Goal: Task Accomplishment & Management: Manage account settings

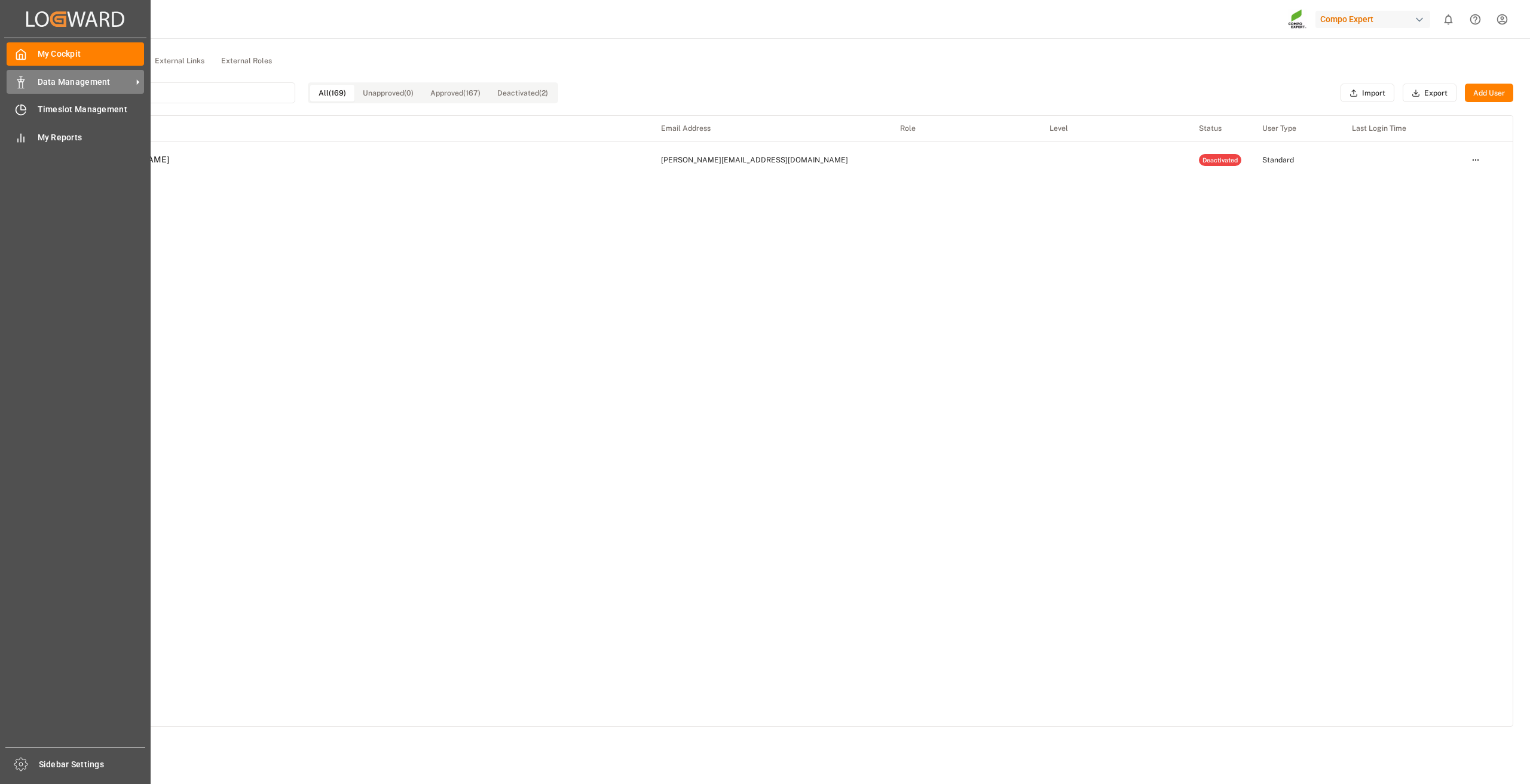
click at [50, 79] on span "Data Management" at bounding box center [85, 82] width 94 height 13
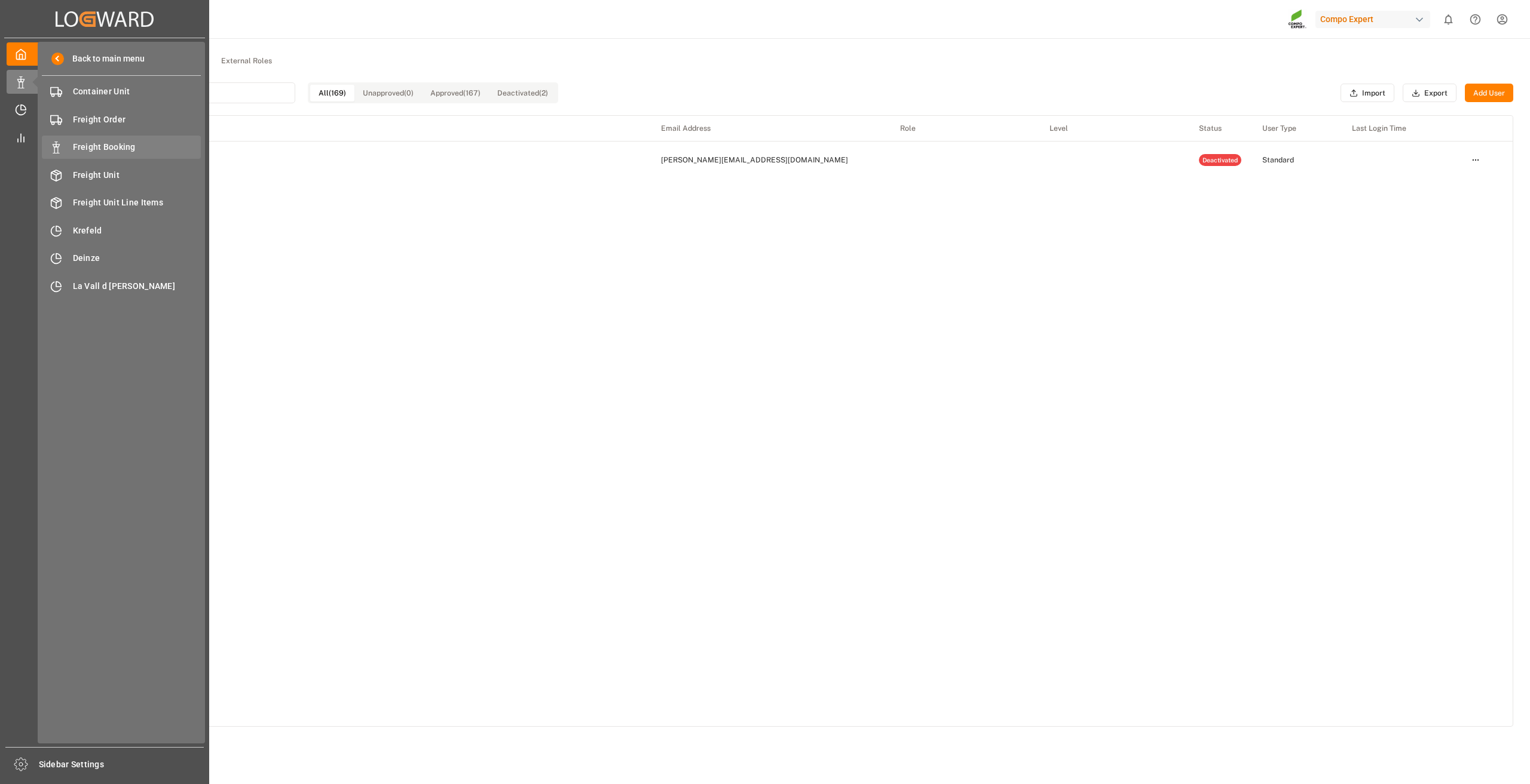
click at [106, 142] on span "Freight Booking" at bounding box center [137, 147] width 128 height 13
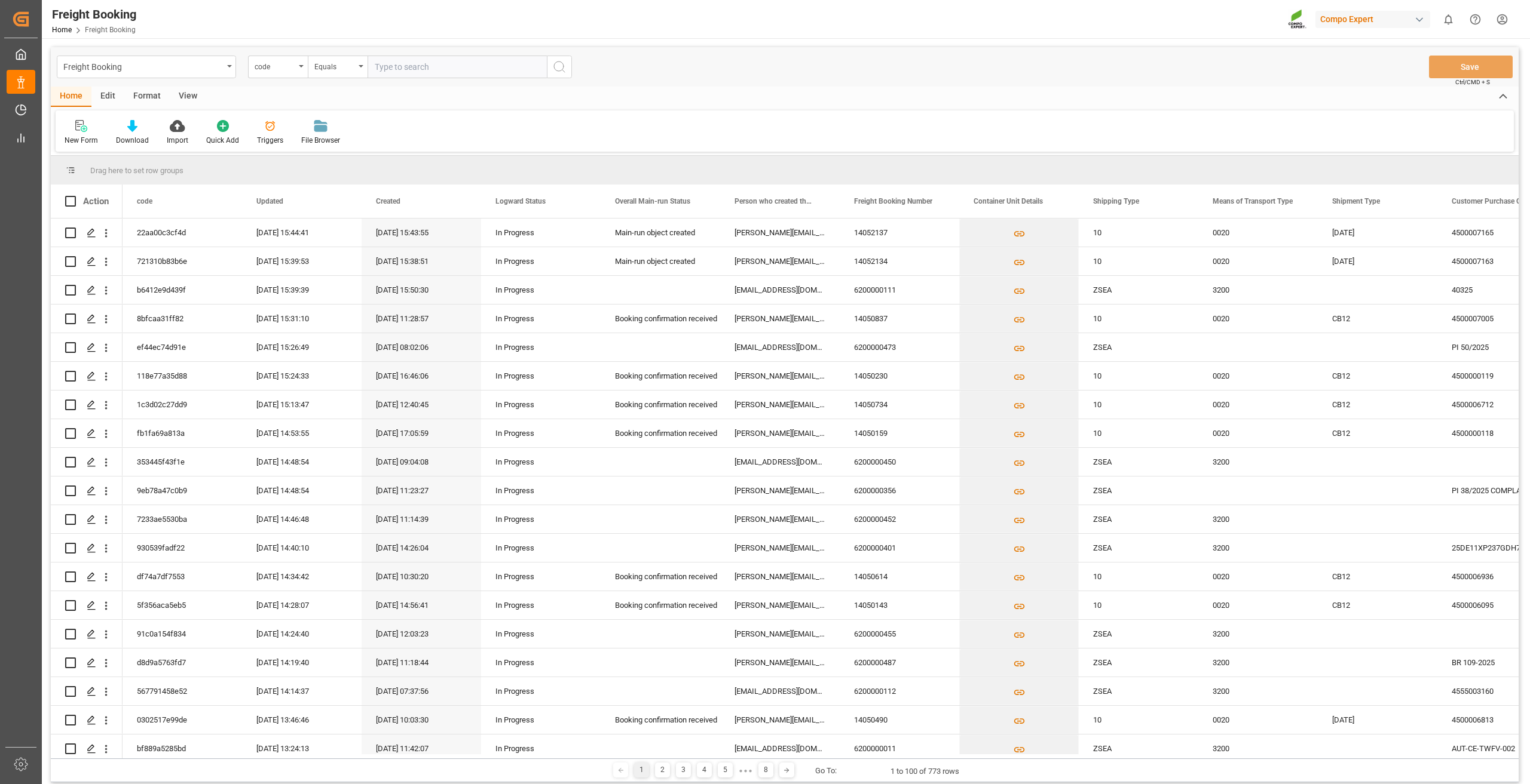
click at [150, 101] on div "Format" at bounding box center [147, 96] width 46 height 20
click at [81, 134] on div "Filter Rows" at bounding box center [81, 132] width 53 height 26
click at [119, 171] on div "Freight Booking code Equals Save Ctrl/CMD + S Home Edit Format View Filter Rows…" at bounding box center [785, 415] width 1468 height 735
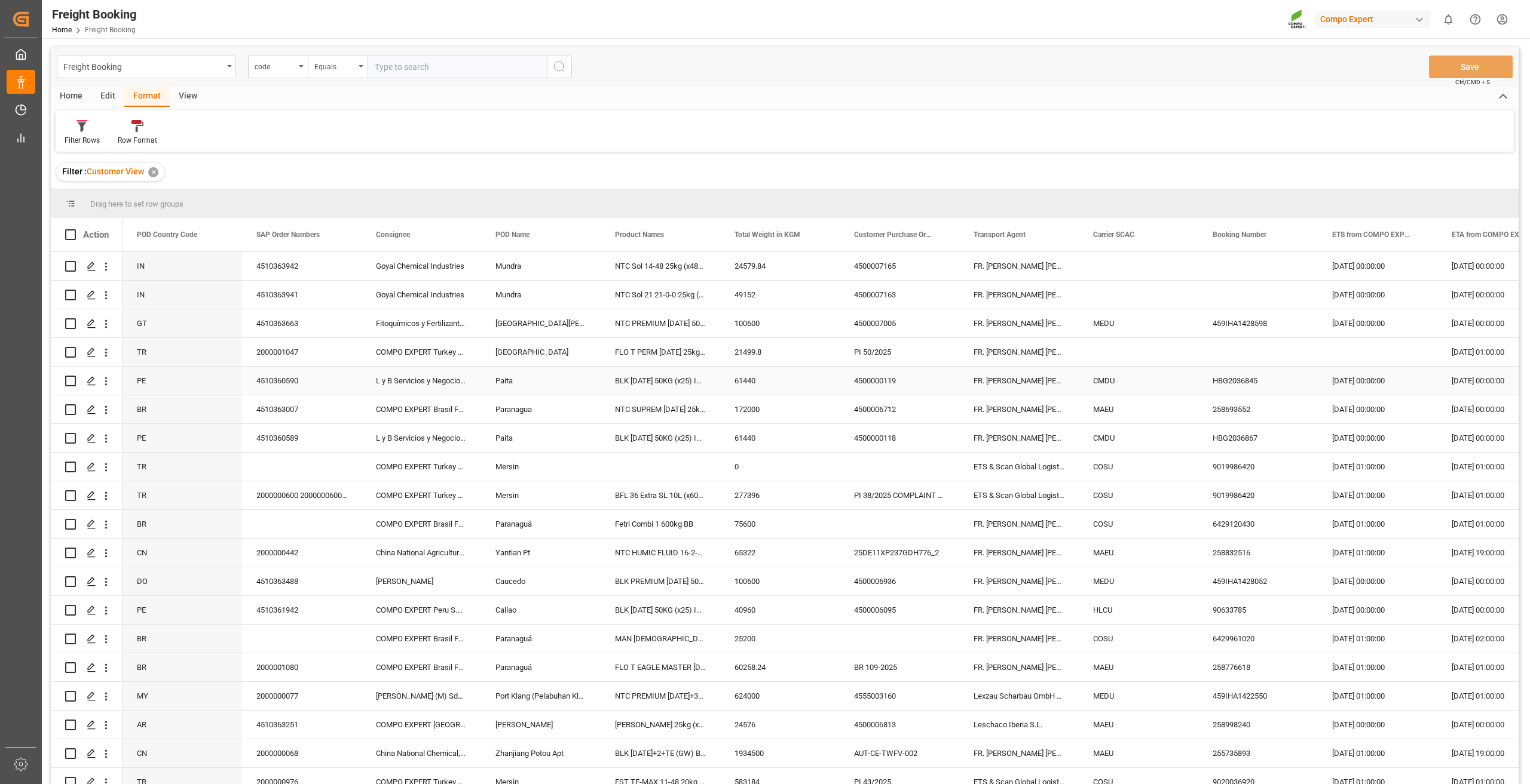
click at [510, 394] on div "Paita" at bounding box center [541, 380] width 120 height 28
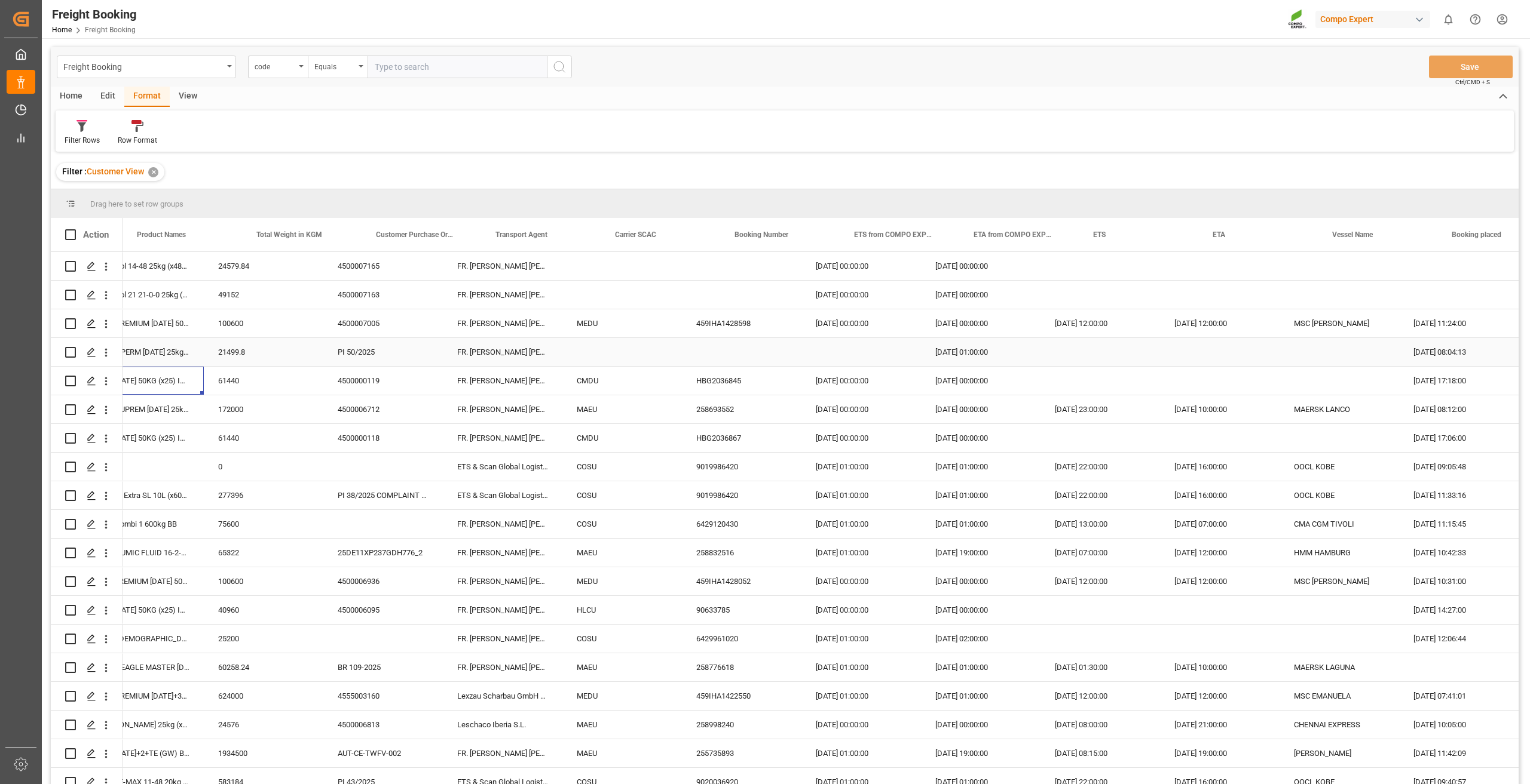
scroll to position [0, 478]
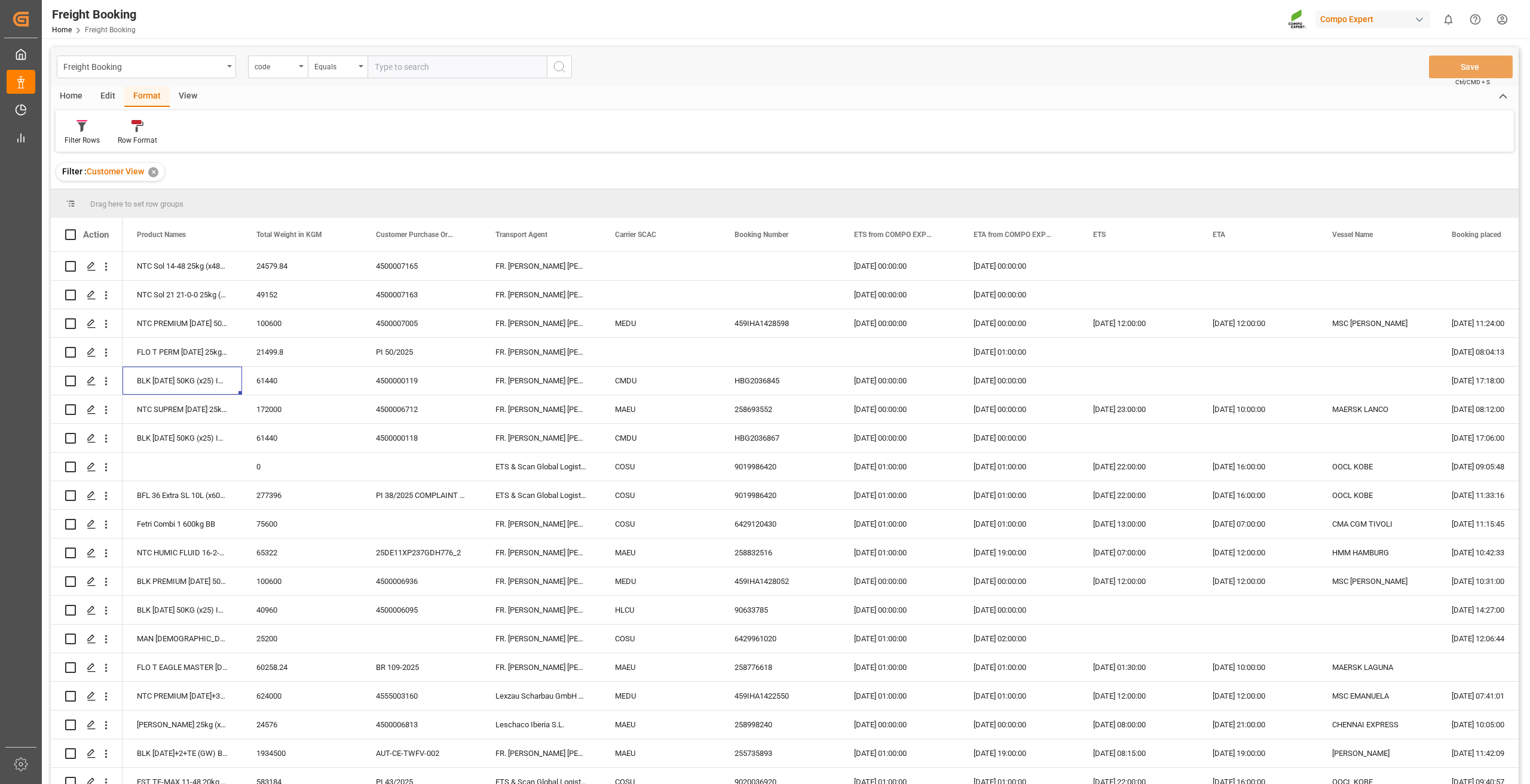
click at [1508, 24] on html "Created by potrace 1.15, written by [PERSON_NAME] [DATE]-[DATE] Created by potr…" at bounding box center [765, 392] width 1530 height 784
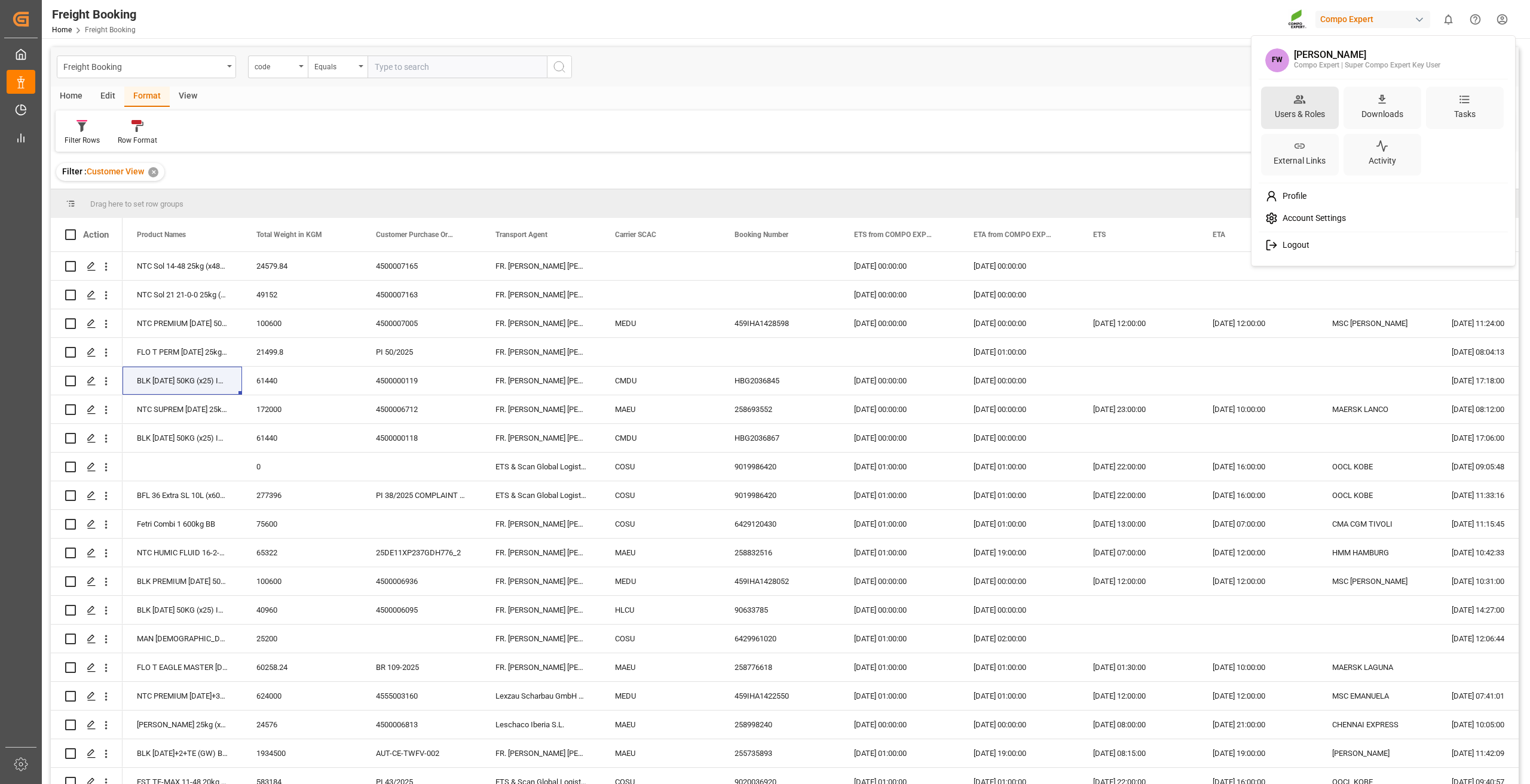
click at [1302, 114] on div "Users & Roles" at bounding box center [1300, 114] width 55 height 17
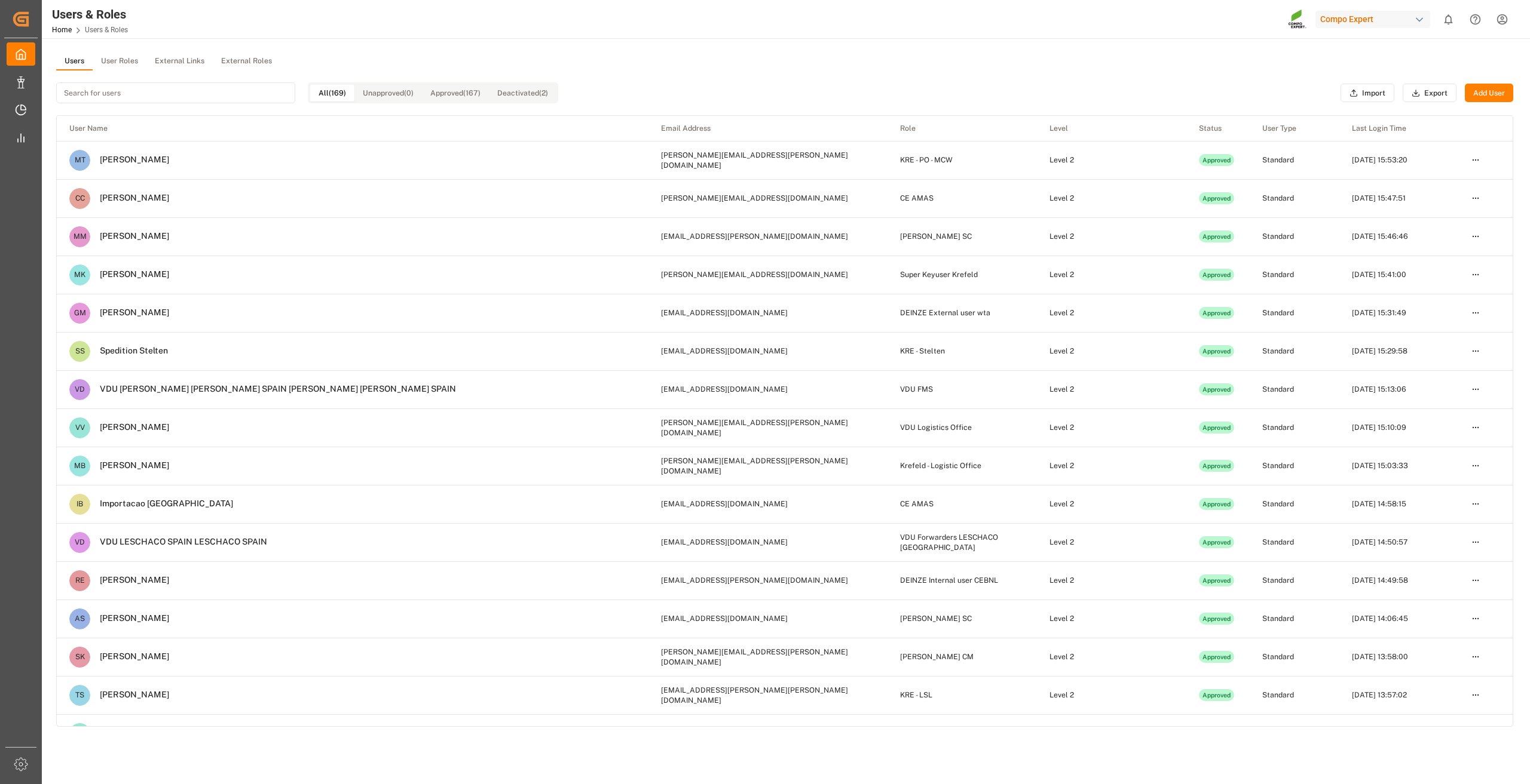
click at [120, 53] on button "User Roles" at bounding box center [119, 61] width 54 height 18
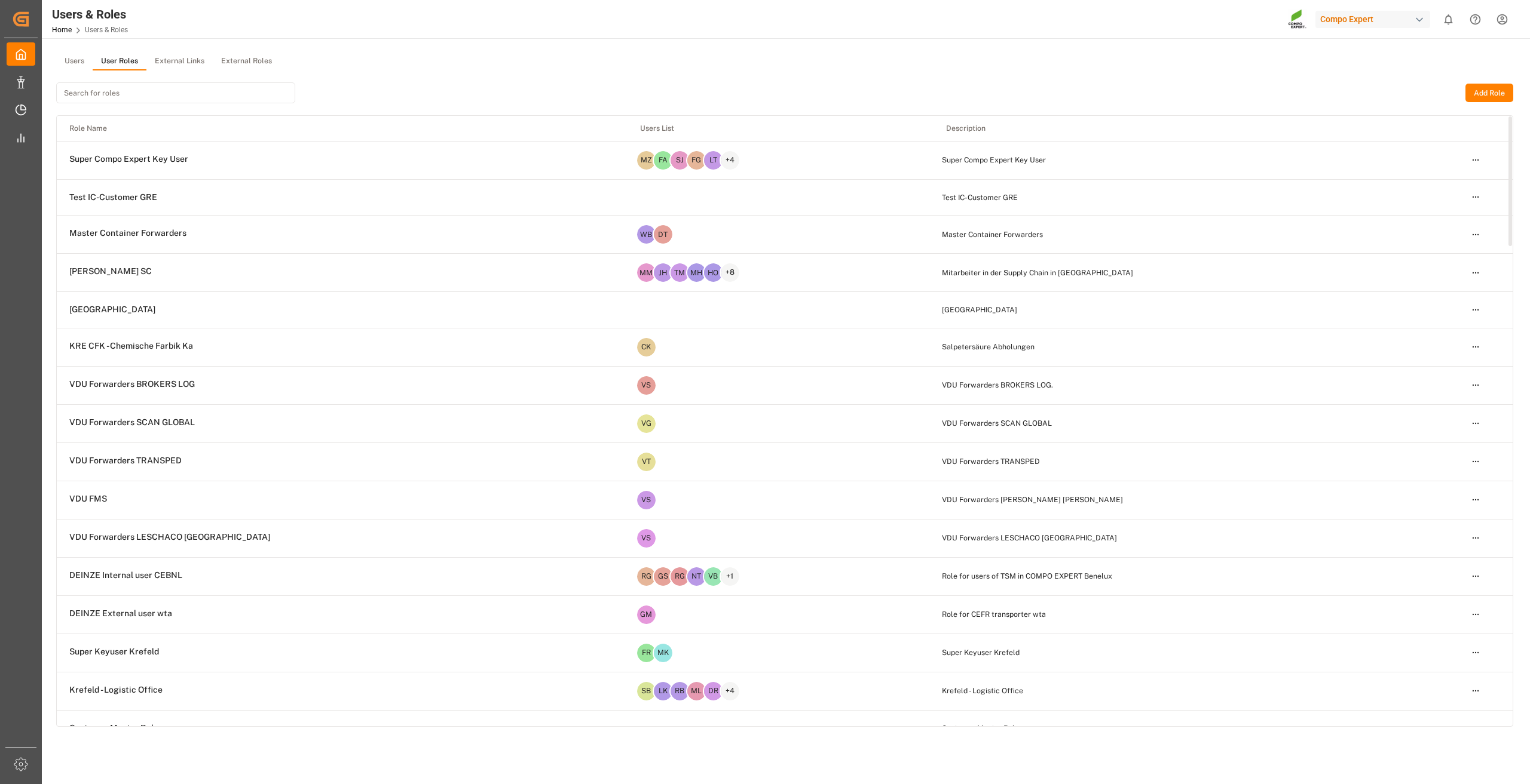
click at [142, 97] on input at bounding box center [175, 93] width 239 height 21
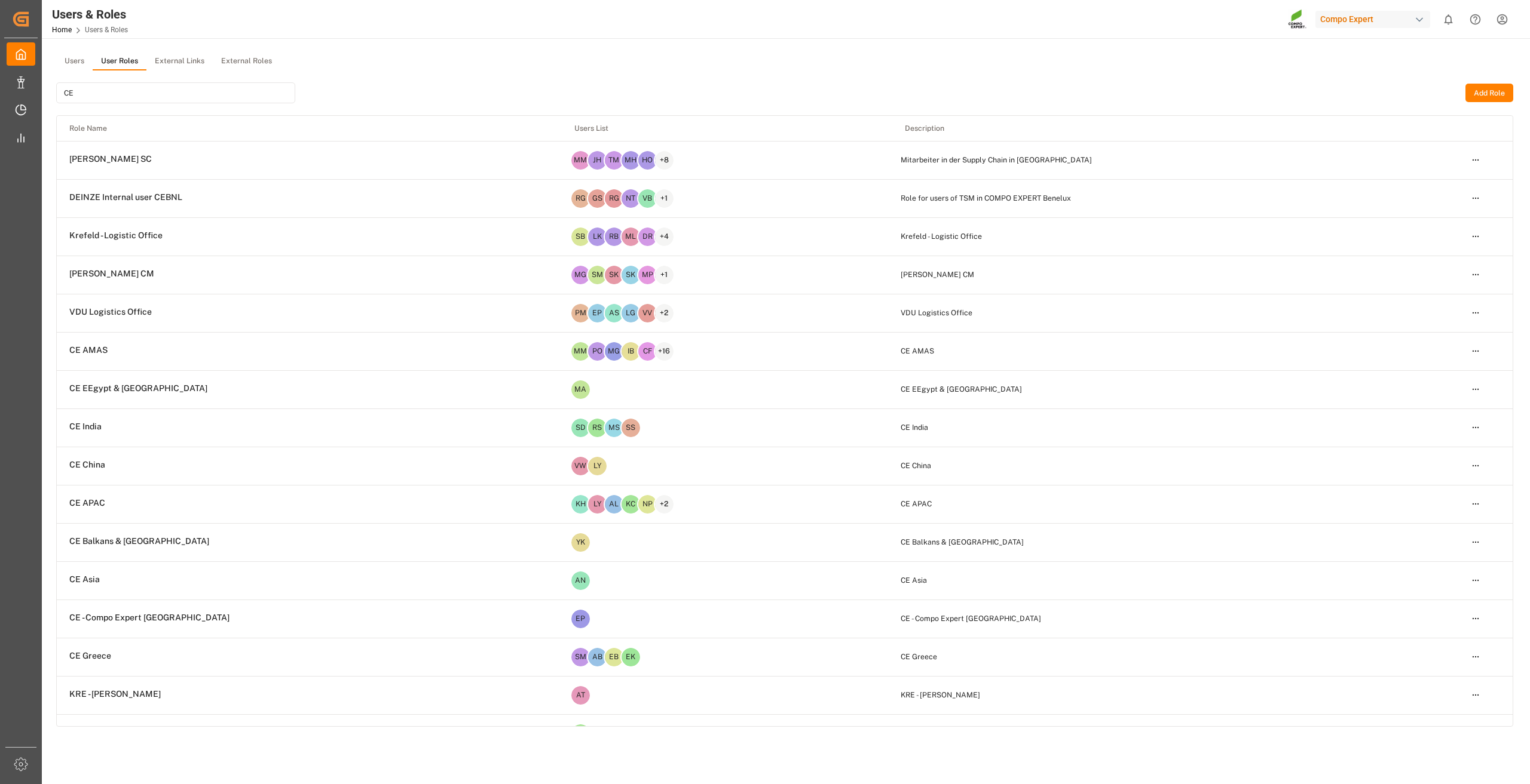
type input "CE"
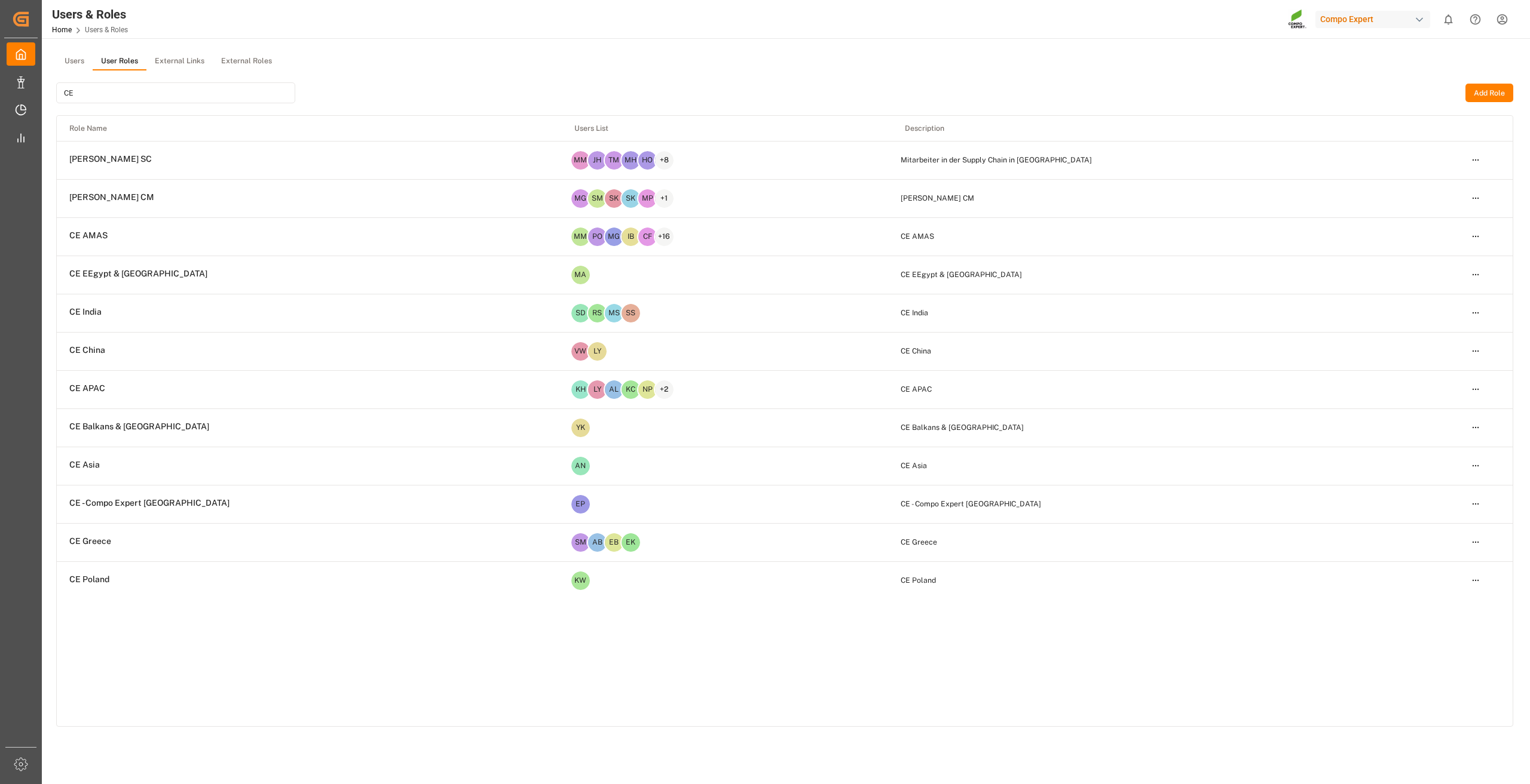
click at [67, 57] on button "Users" at bounding box center [74, 61] width 36 height 18
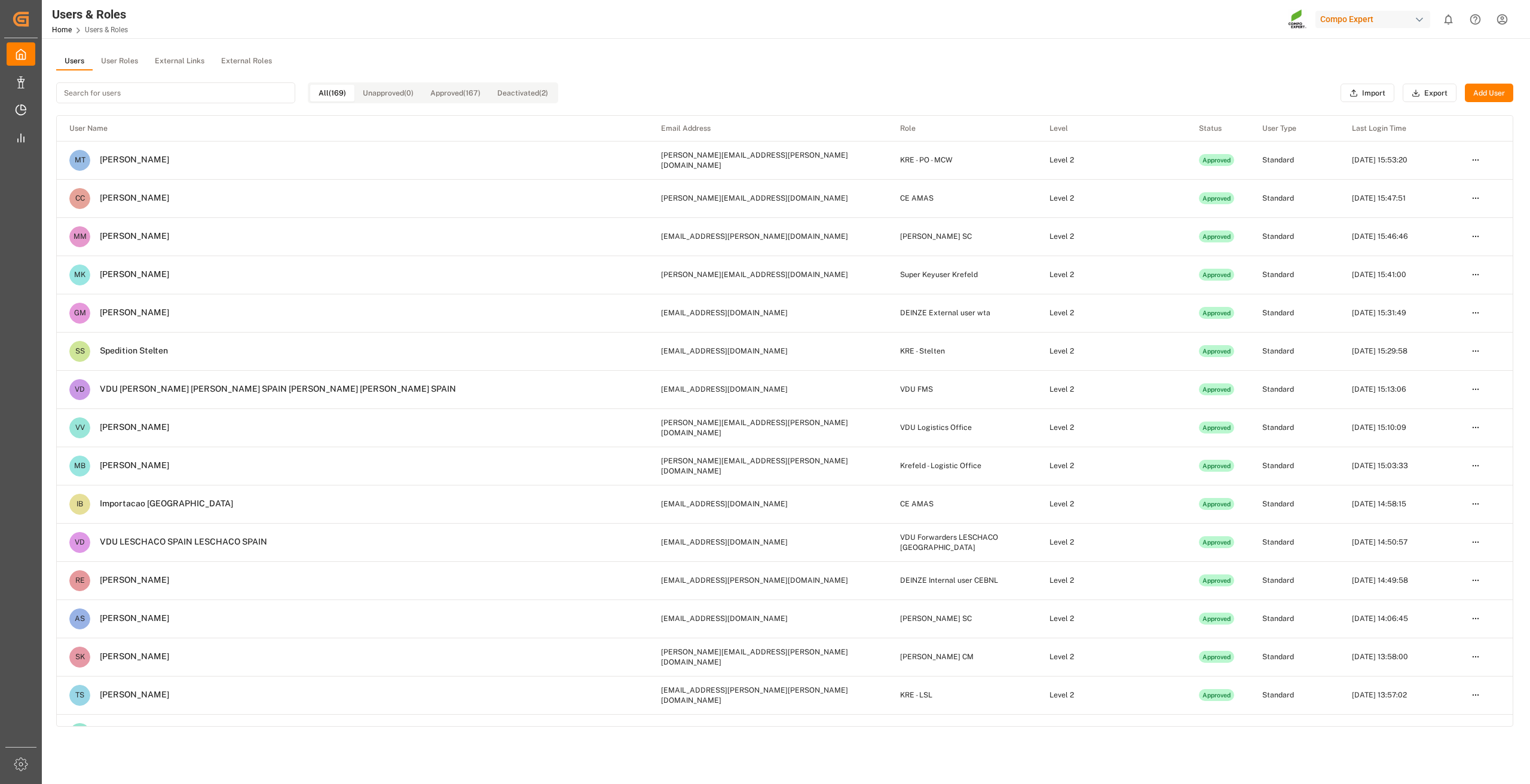
click at [98, 87] on input at bounding box center [175, 93] width 239 height 21
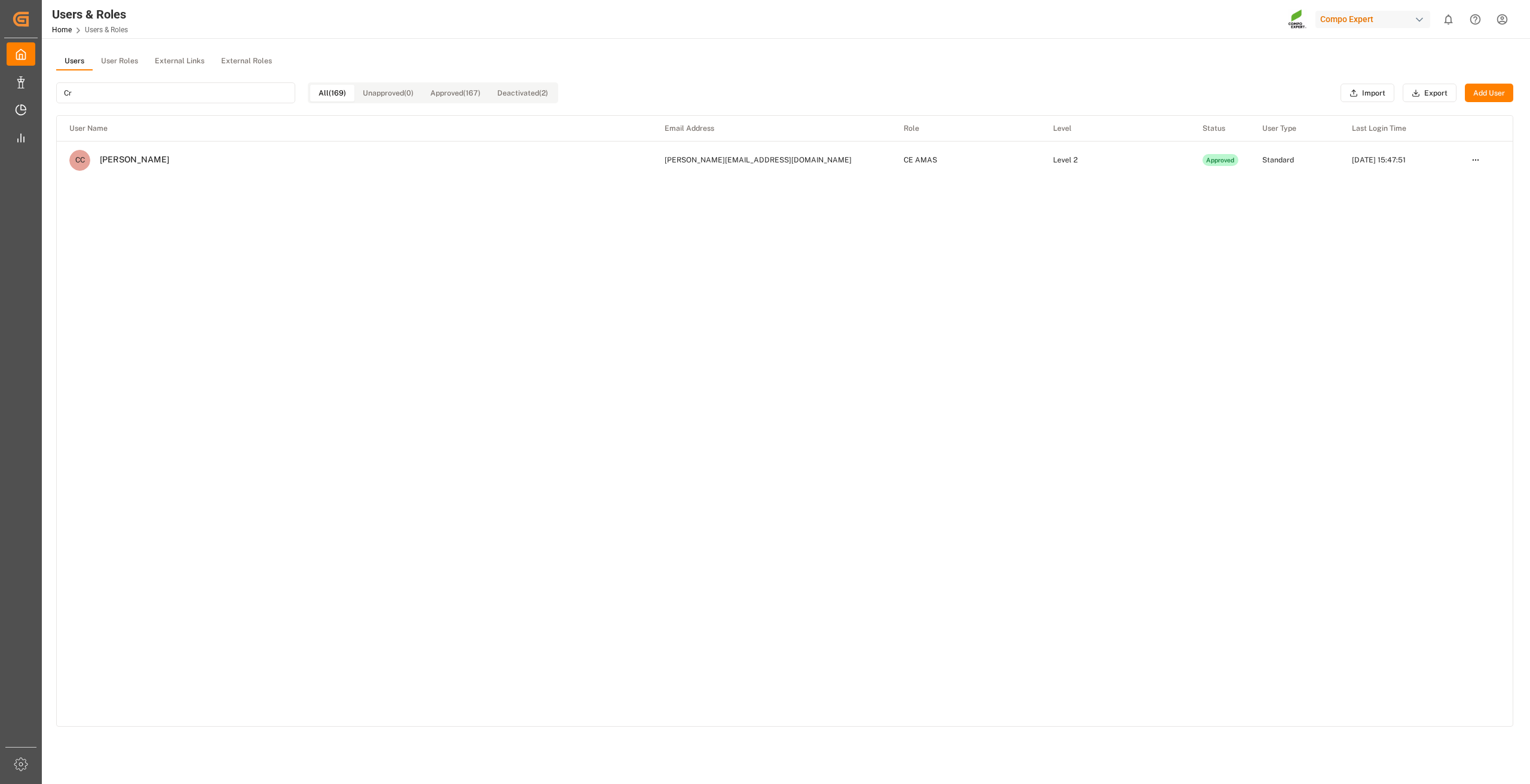
type input "Cr"
click at [91, 58] on button "Users" at bounding box center [74, 61] width 36 height 18
click at [112, 55] on button "User Roles" at bounding box center [119, 61] width 54 height 18
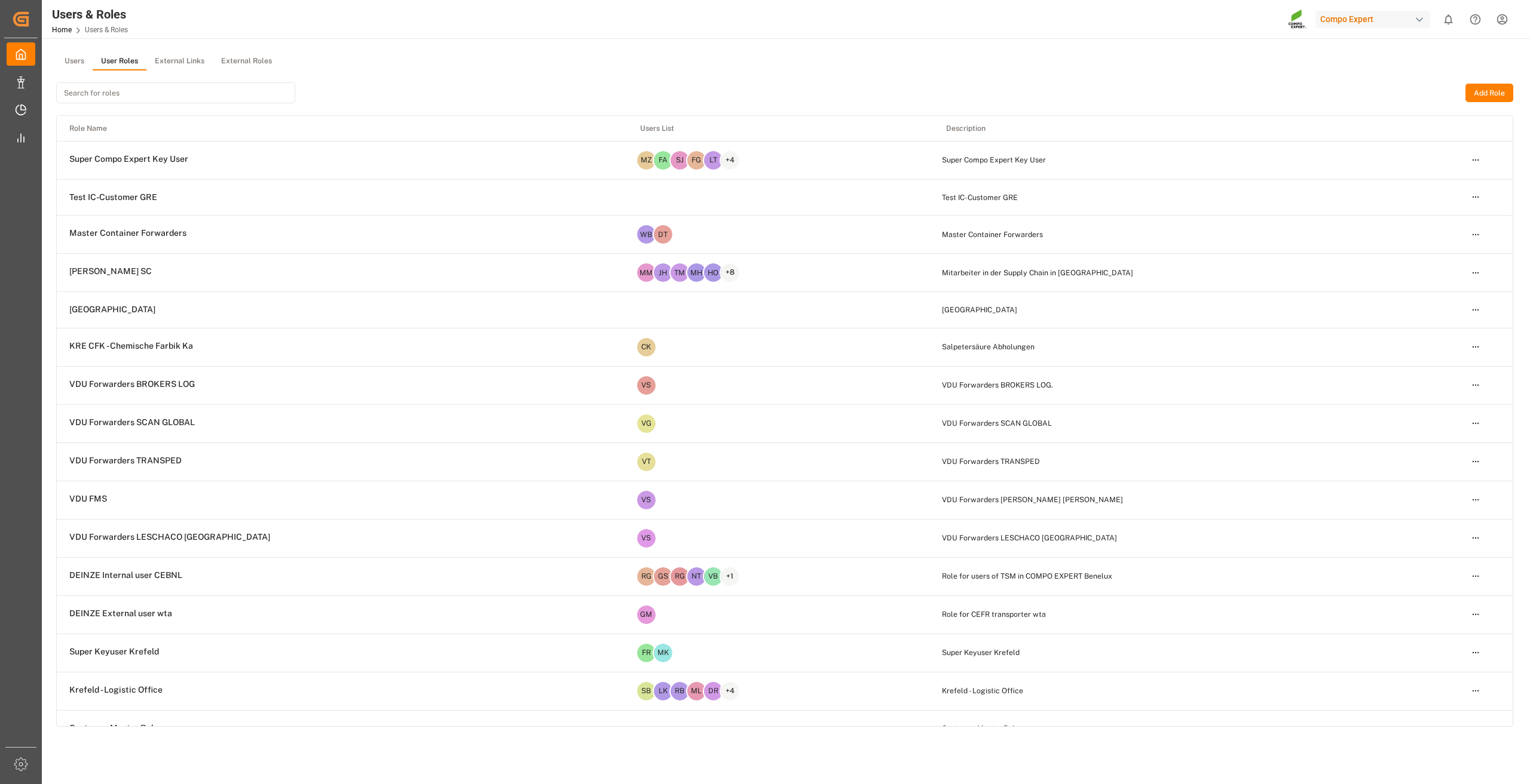
click at [120, 95] on input at bounding box center [175, 93] width 239 height 21
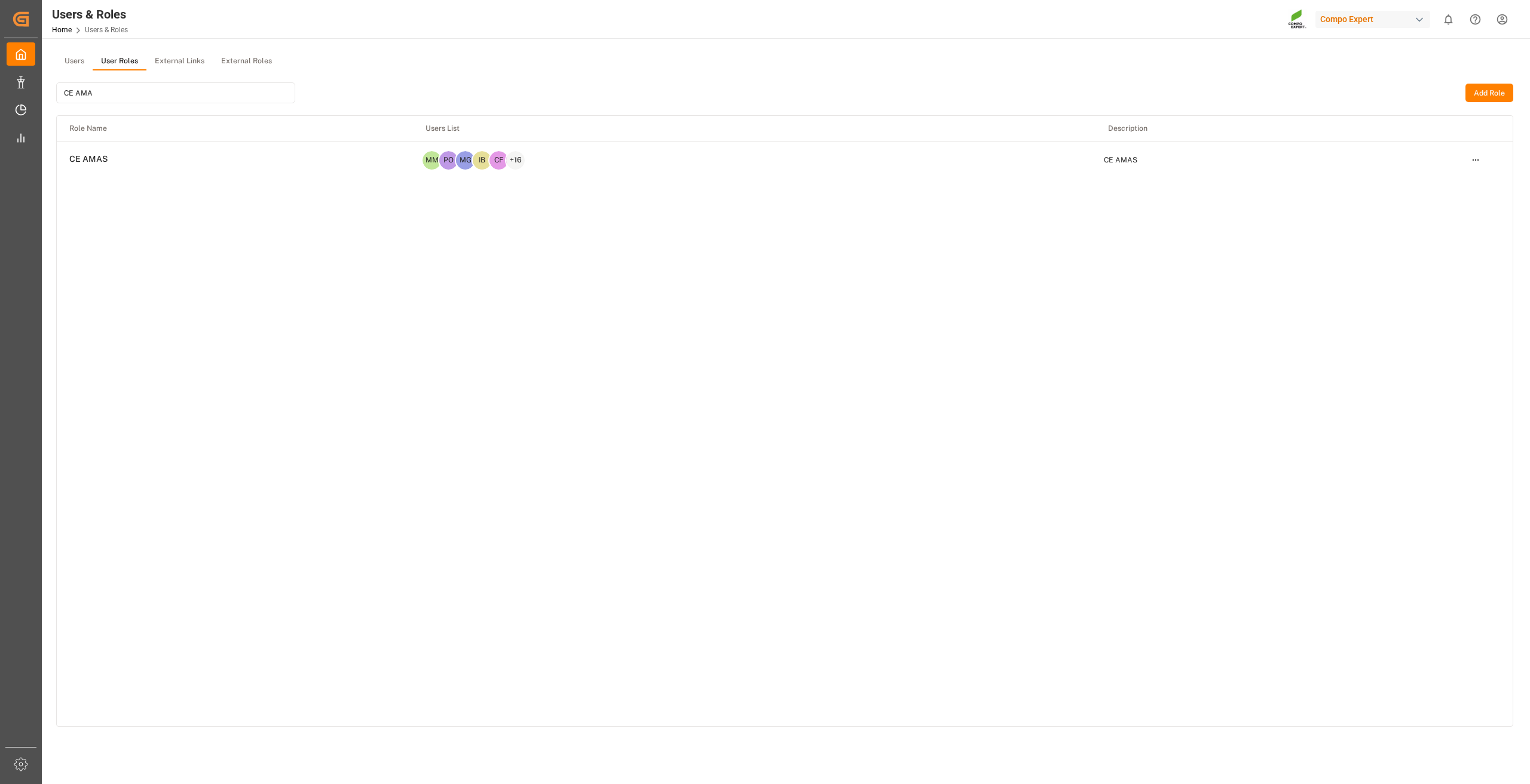
type input "CE AMA"
click at [1476, 161] on html "Created by potrace 1.15, written by [PERSON_NAME] [DATE]-[DATE] Created by potr…" at bounding box center [765, 392] width 1530 height 784
click at [1439, 180] on div "Edit" at bounding box center [1450, 182] width 61 height 17
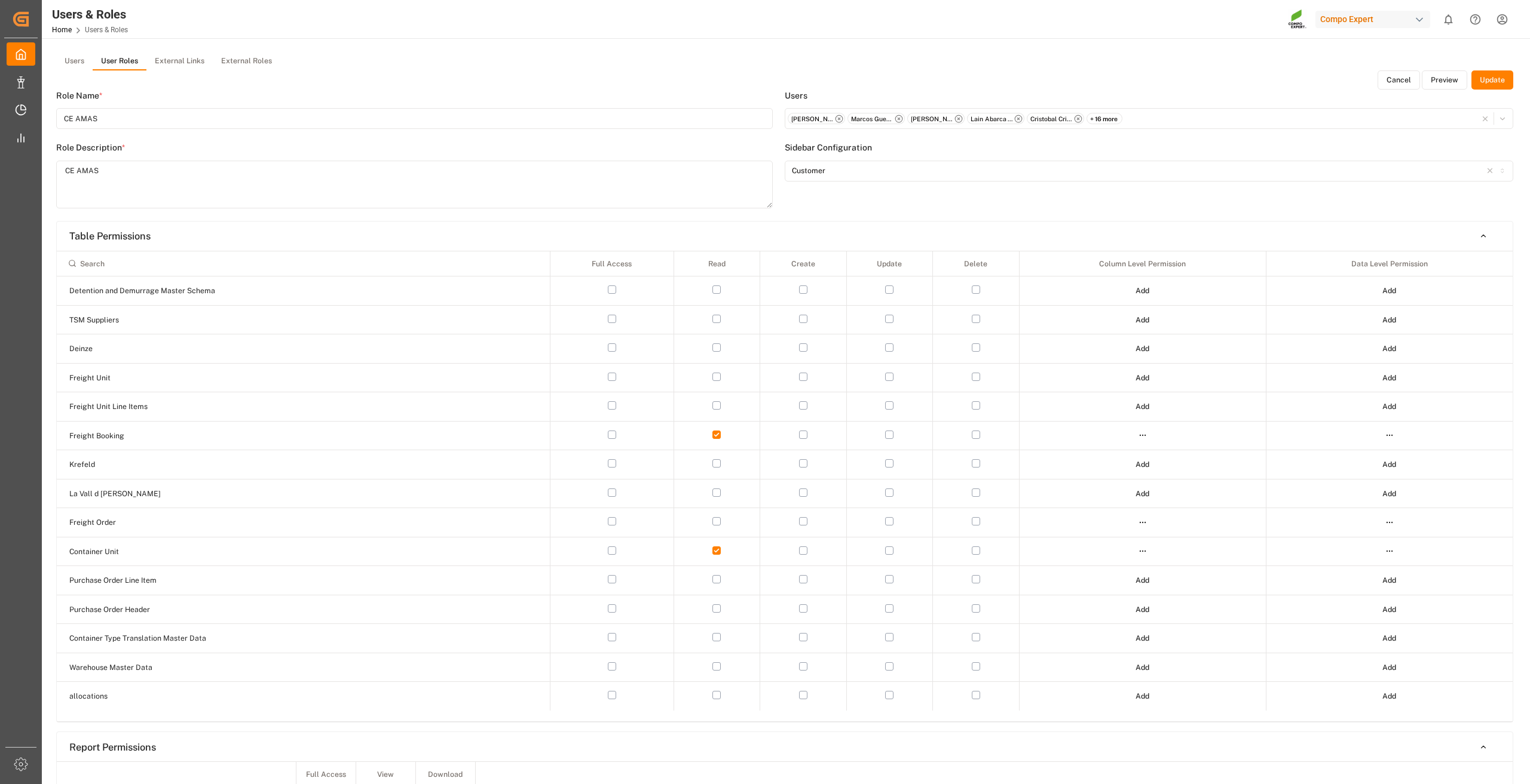
click at [1146, 436] on html "Created by potrace 1.15, written by [PERSON_NAME] [DATE]-[DATE] Created by potr…" at bounding box center [765, 392] width 1530 height 784
click at [1119, 453] on div "Edit" at bounding box center [1118, 458] width 61 height 17
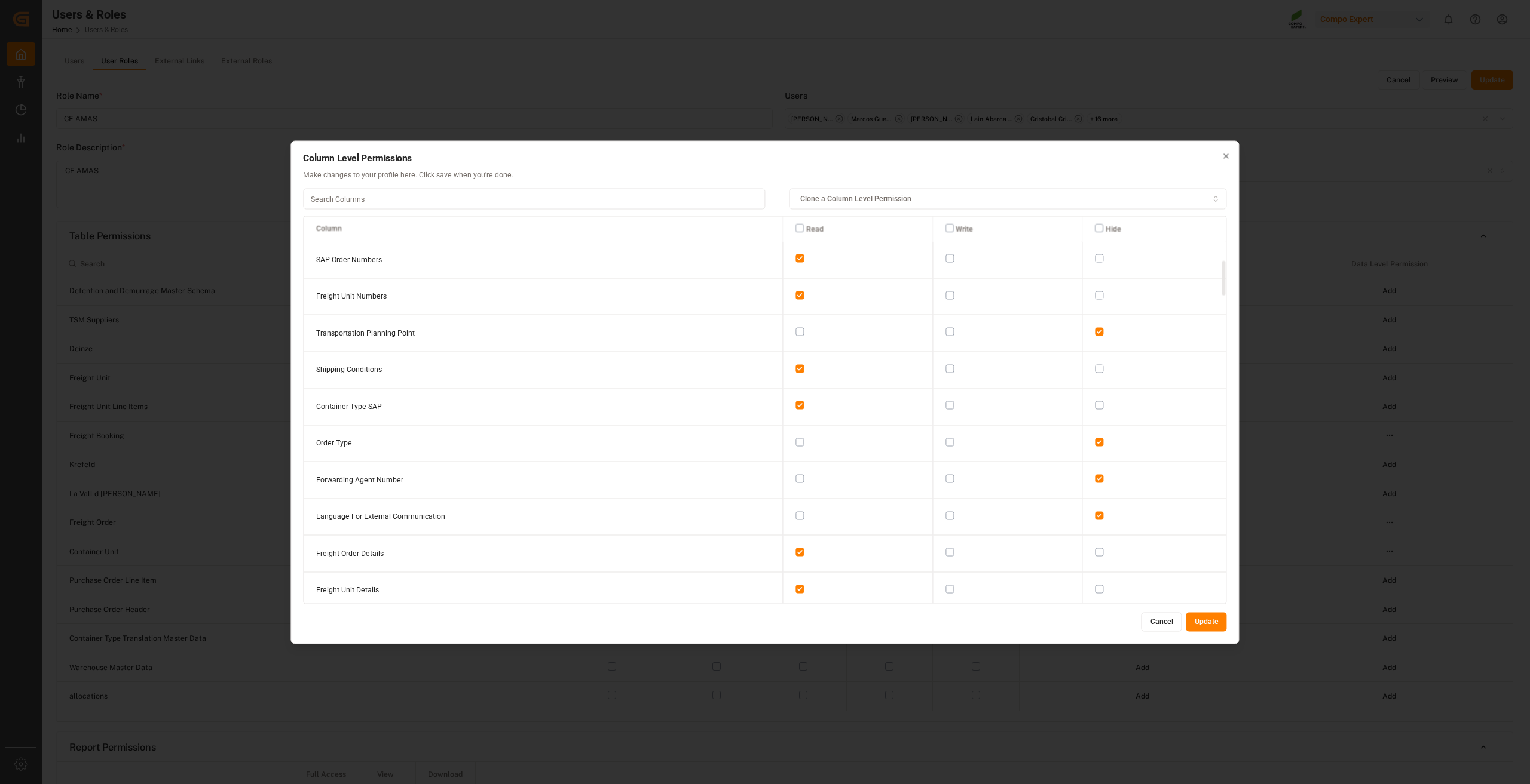
scroll to position [537, 0]
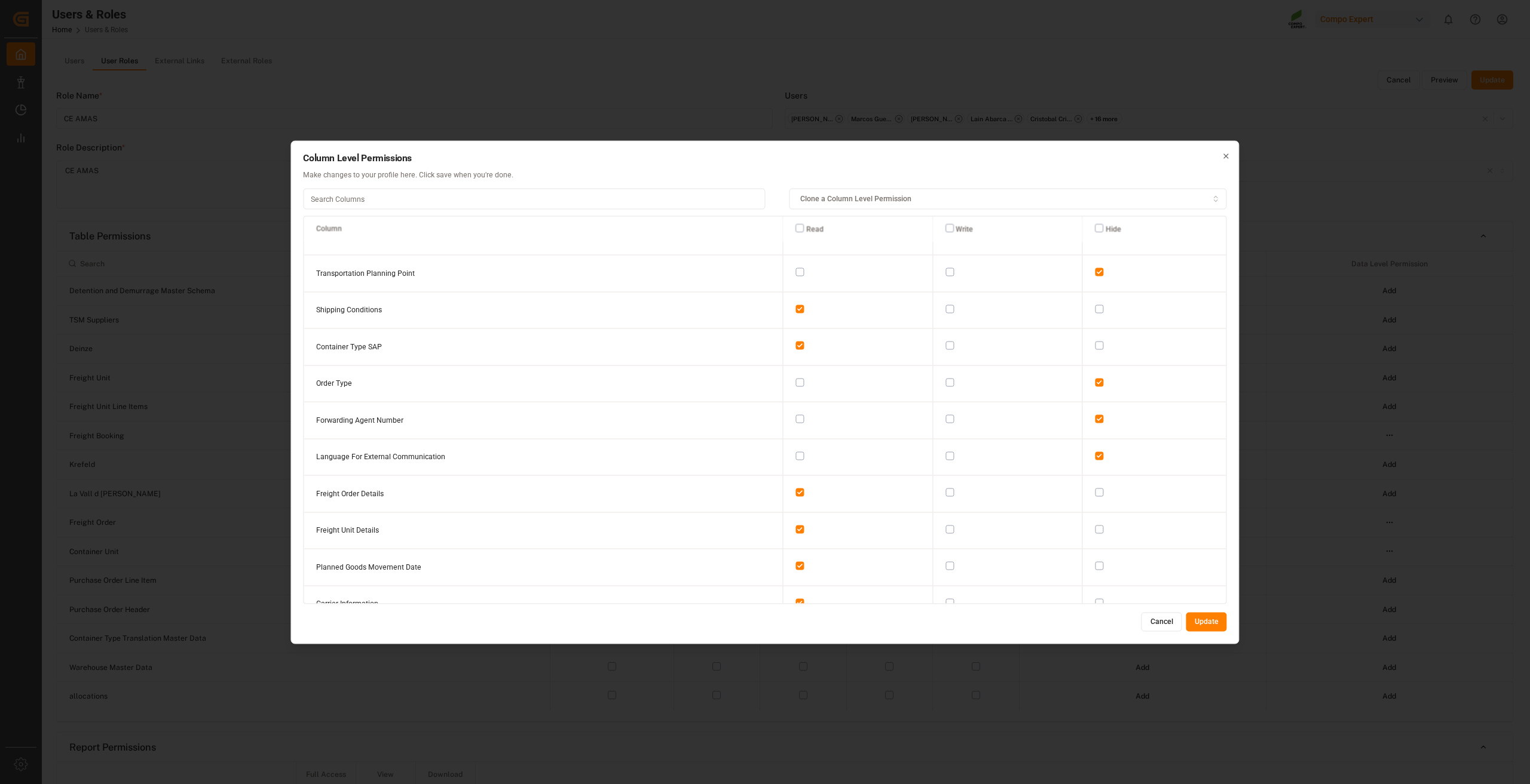
click at [384, 196] on input at bounding box center [534, 199] width 462 height 21
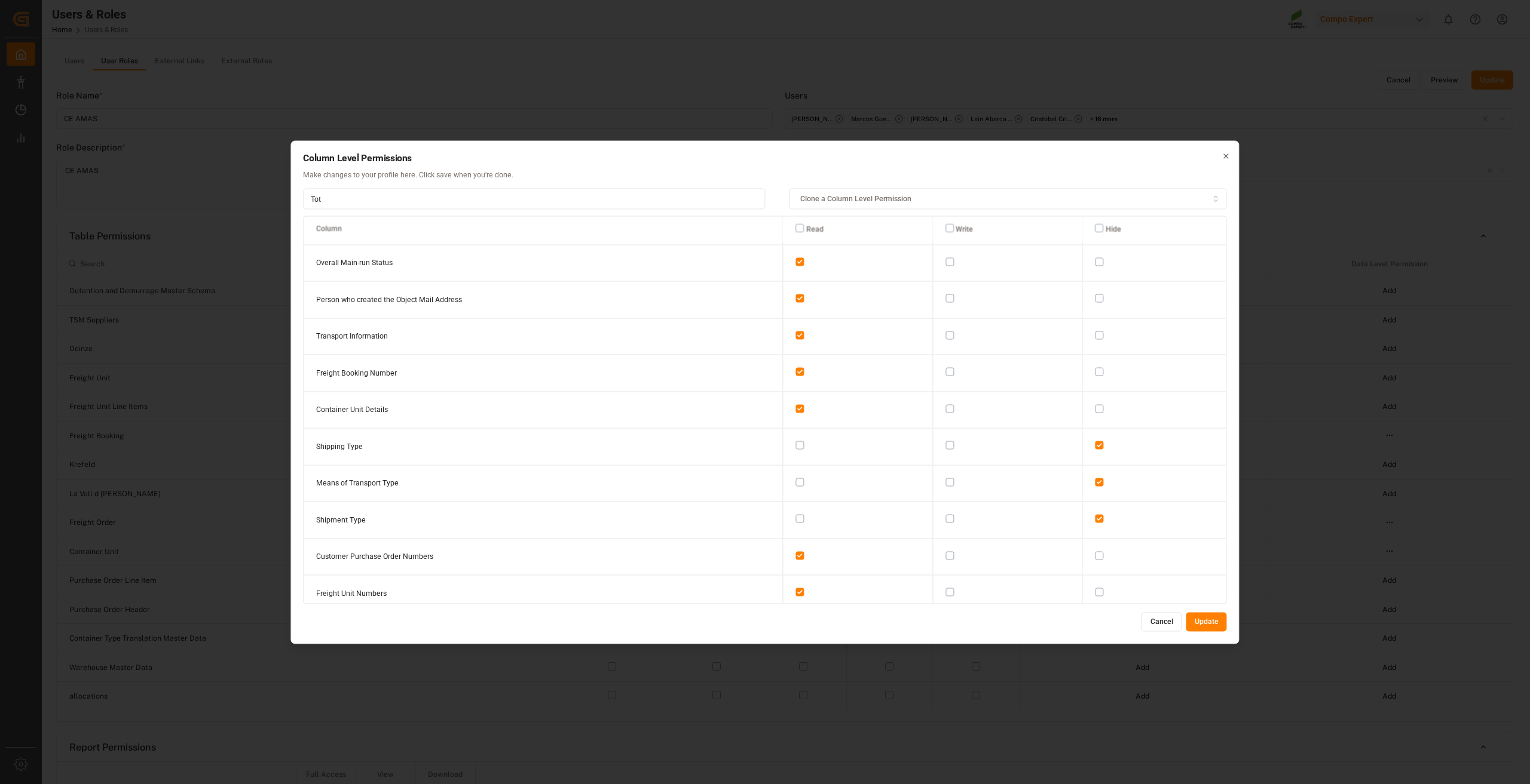
scroll to position [0, 0]
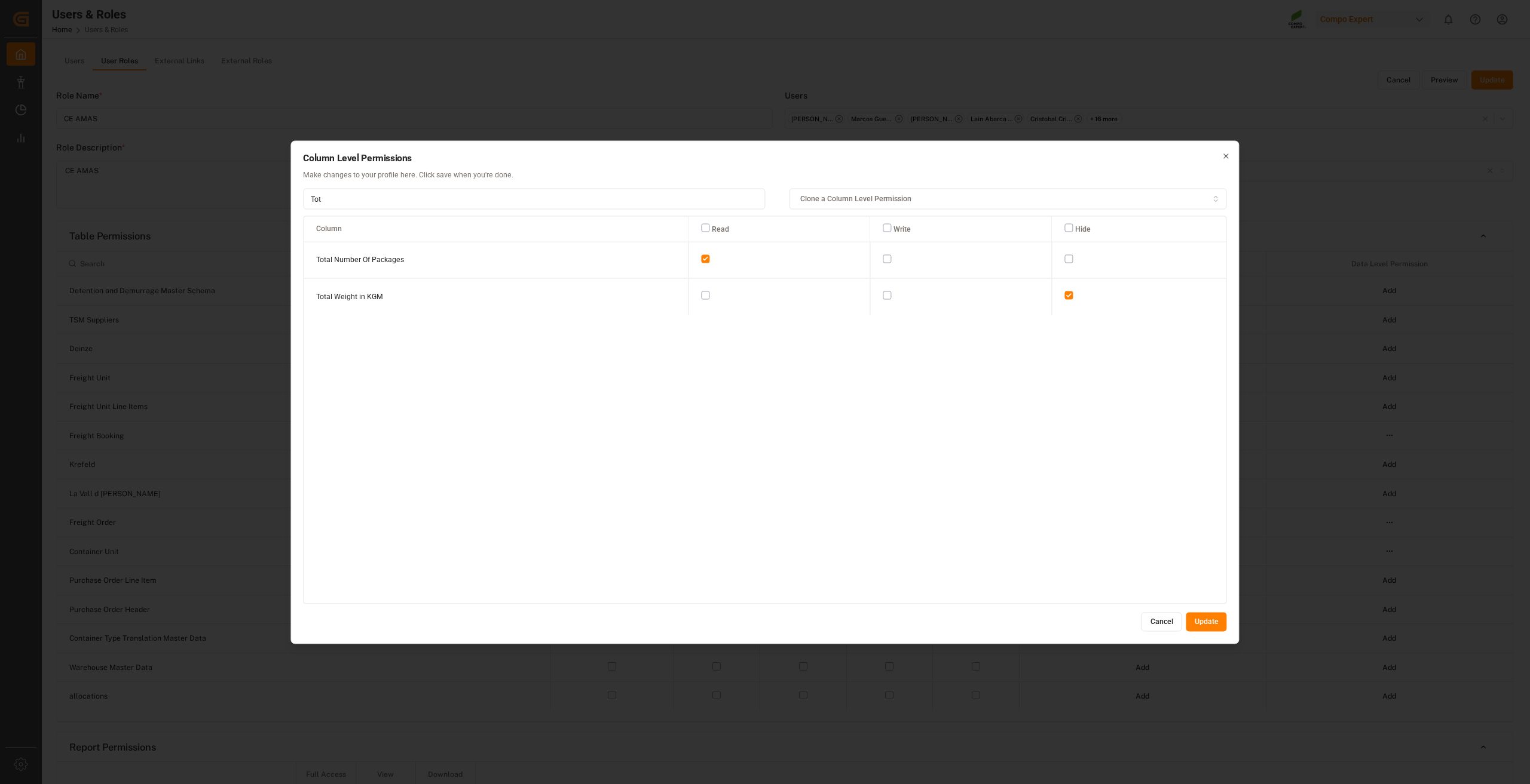
type input "Tot"
click at [701, 293] on button "button" at bounding box center [705, 296] width 9 height 9
click at [1200, 621] on button "Update" at bounding box center [1206, 622] width 41 height 19
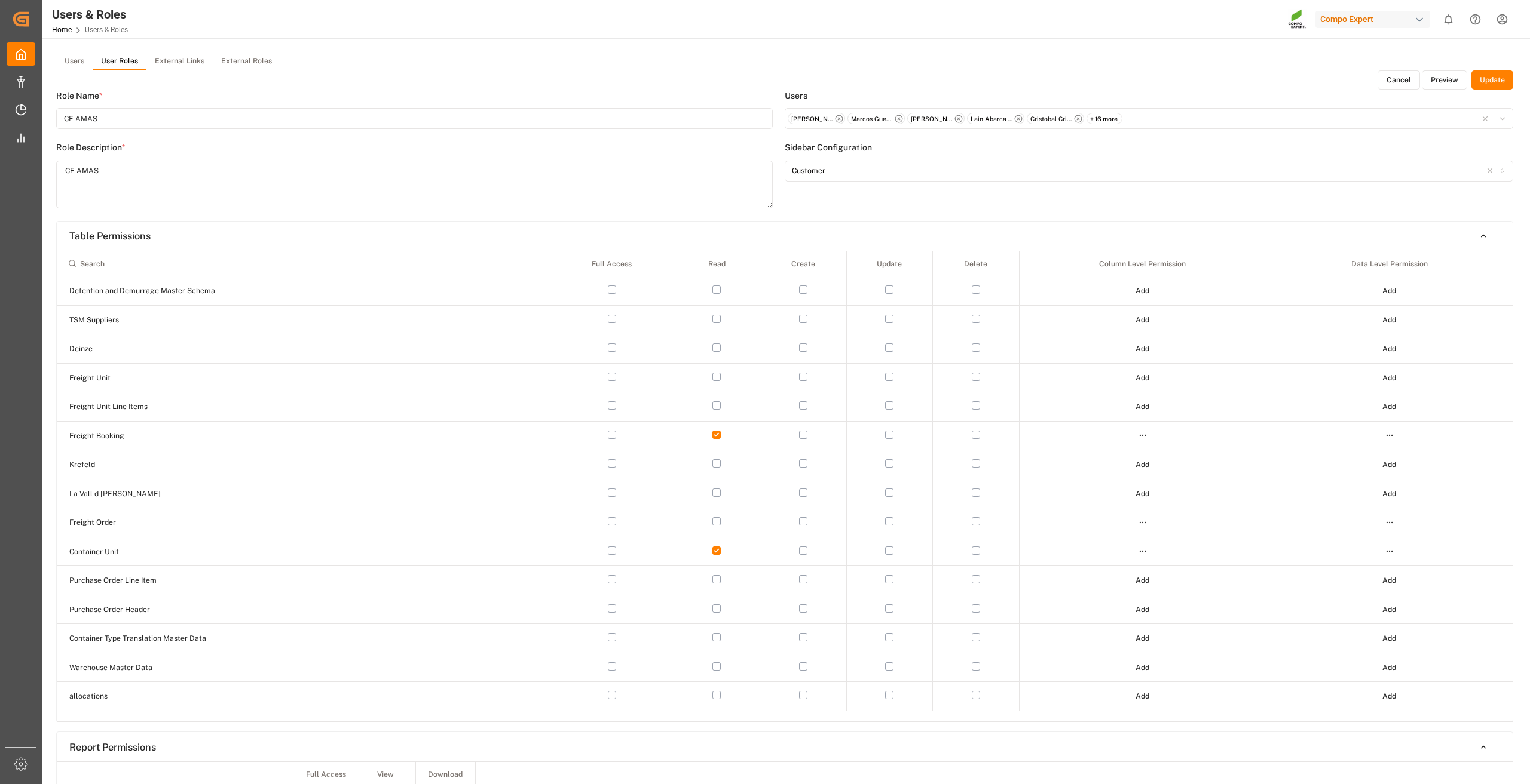
click at [1499, 80] on button "Update" at bounding box center [1492, 80] width 42 height 19
